Goal: Transaction & Acquisition: Book appointment/travel/reservation

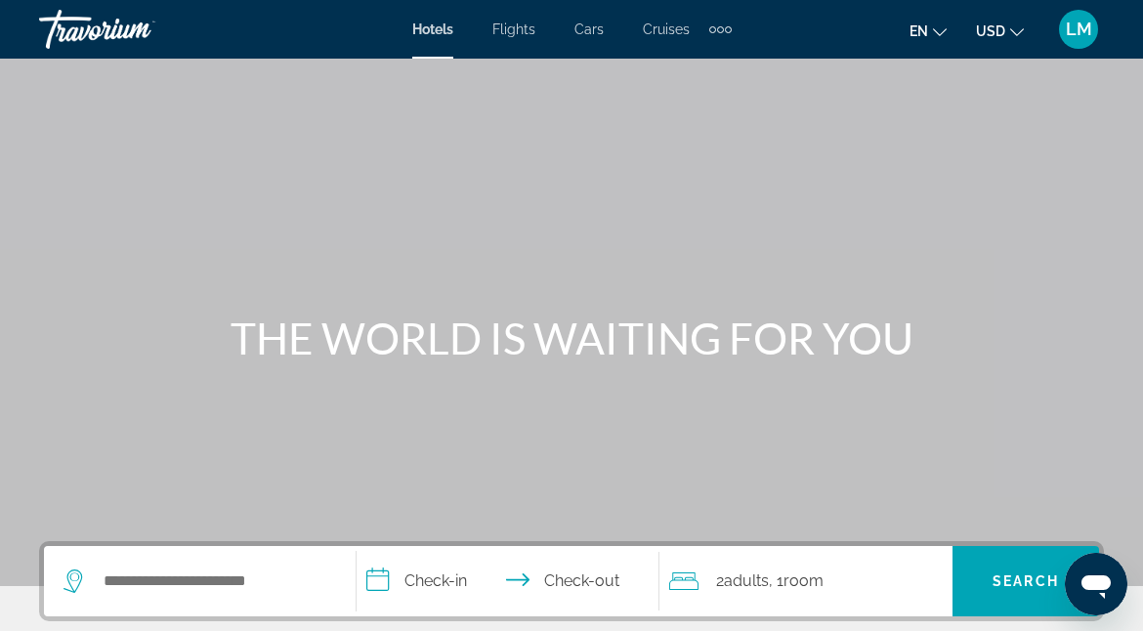
scroll to position [195, 0]
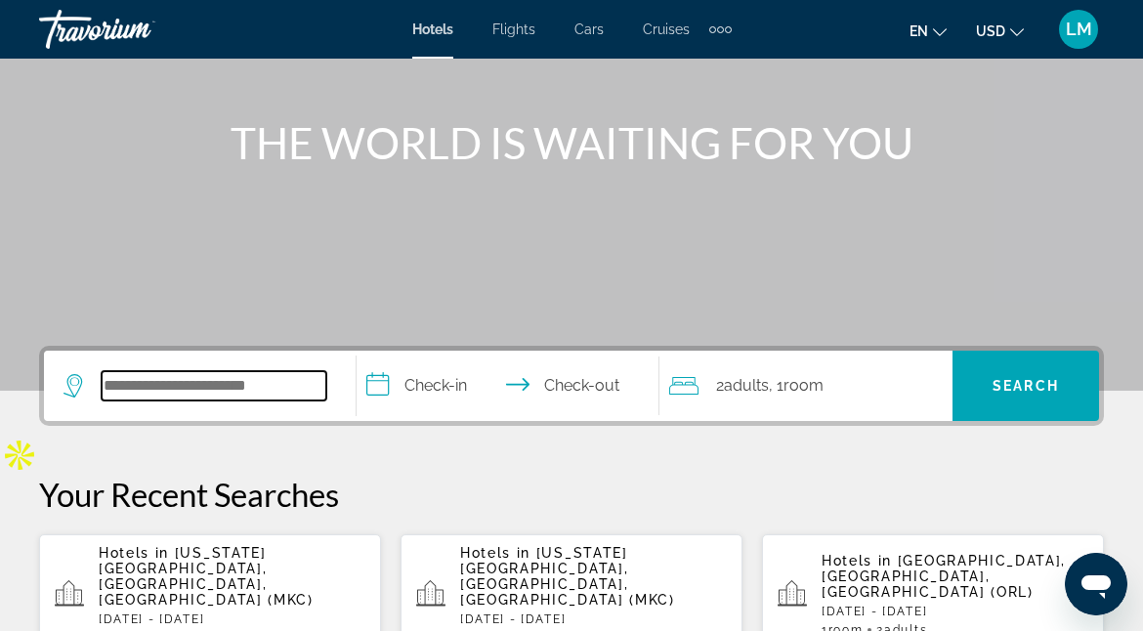
click at [247, 383] on input "Search hotel destination" at bounding box center [214, 385] width 225 height 29
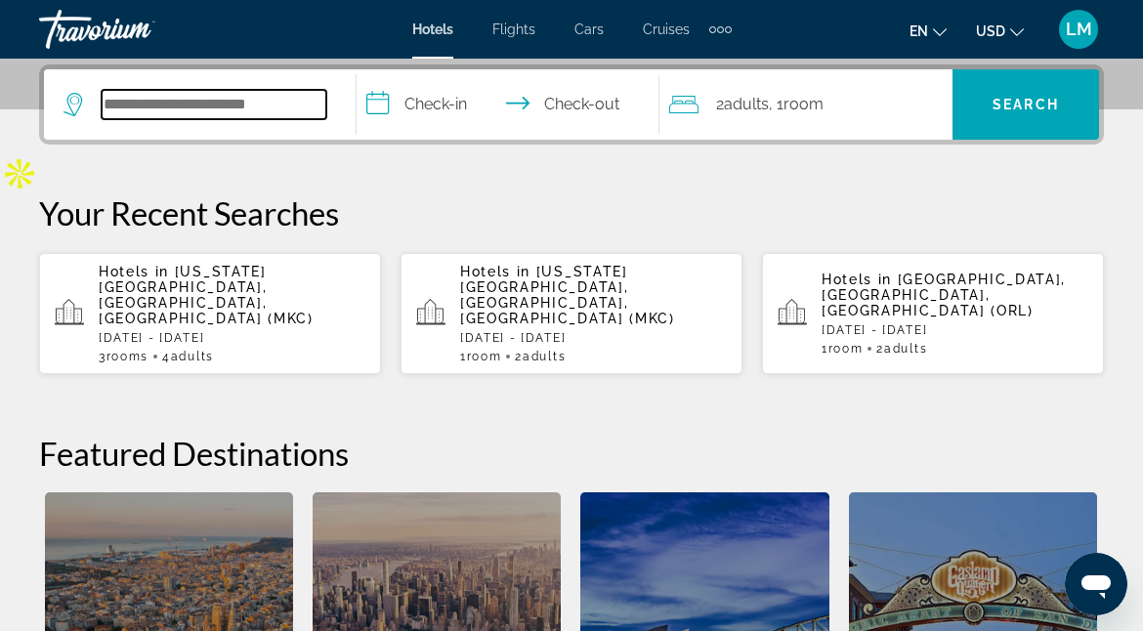
scroll to position [477, 0]
click at [218, 280] on p "Hotels in [US_STATE][GEOGRAPHIC_DATA], [GEOGRAPHIC_DATA], [GEOGRAPHIC_DATA] (MK…" at bounding box center [232, 295] width 267 height 62
